Goal: Information Seeking & Learning: Learn about a topic

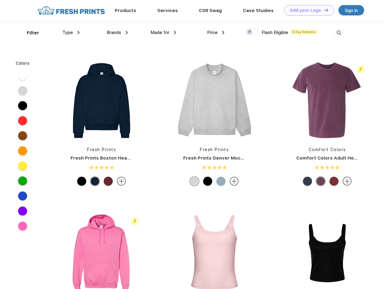
scroll to position [0, 0]
click at [307, 10] on link "Add your Logo Design Tool" at bounding box center [309, 10] width 50 height 11
click at [0, 0] on div "Design Tool" at bounding box center [0, 0] width 0 height 0
click at [323, 10] on link "Add your Logo Design Tool" at bounding box center [309, 10] width 50 height 11
click at [29, 33] on div "Filter" at bounding box center [33, 33] width 12 height 7
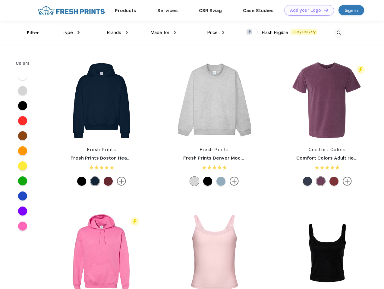
click at [71, 33] on span "Type" at bounding box center [67, 32] width 11 height 5
click at [117, 33] on span "Brands" at bounding box center [114, 32] width 14 height 5
click at [163, 33] on span "Made for" at bounding box center [159, 32] width 19 height 5
click at [216, 33] on span "Price" at bounding box center [212, 32] width 11 height 5
click at [252, 32] on div at bounding box center [252, 32] width 12 height 7
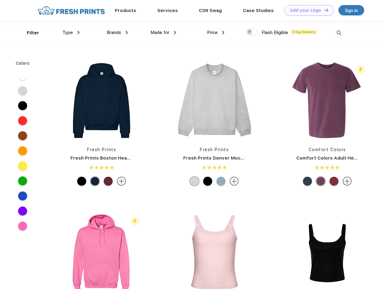
click at [250, 32] on input "checkbox" at bounding box center [248, 30] width 4 height 4
click at [339, 33] on img at bounding box center [339, 33] width 10 height 10
